Goal: Task Accomplishment & Management: Manage account settings

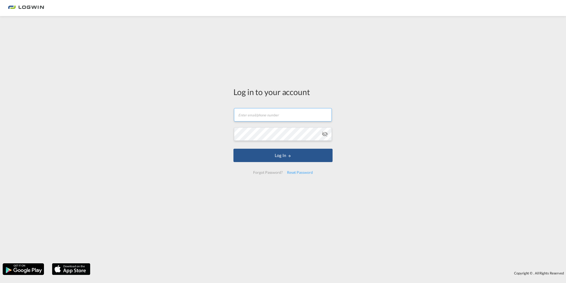
type input "[PERSON_NAME][EMAIL_ADDRESS][PERSON_NAME][DOMAIN_NAME]"
click at [282, 157] on button "Log In" at bounding box center [283, 155] width 99 height 13
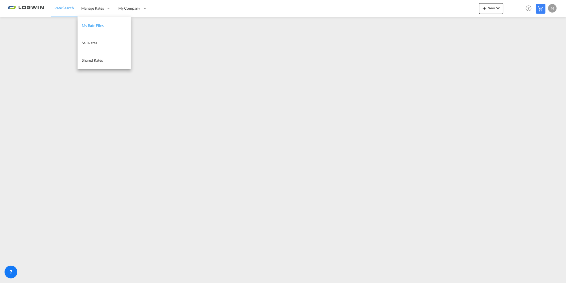
click at [94, 25] on span "My Rate Files" at bounding box center [93, 25] width 22 height 5
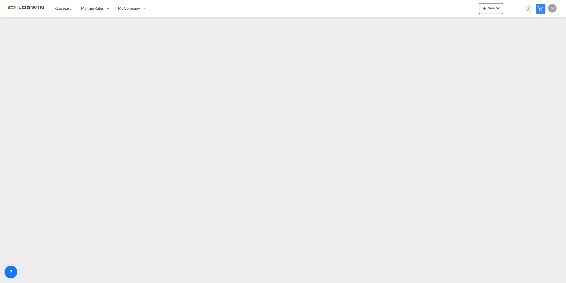
click at [554, 10] on div "M" at bounding box center [552, 8] width 9 height 9
click at [540, 40] on button "Logout" at bounding box center [546, 40] width 35 height 11
type input "[PERSON_NAME][EMAIL_ADDRESS][PERSON_NAME][DOMAIN_NAME]"
